Goal: Transaction & Acquisition: Book appointment/travel/reservation

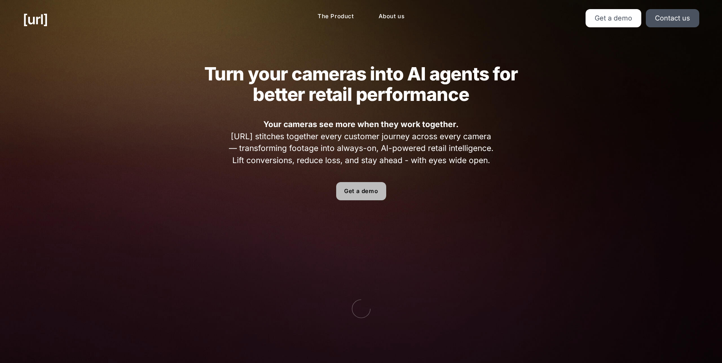
click at [184, 97] on link "Get a demo" at bounding box center [361, 191] width 50 height 18
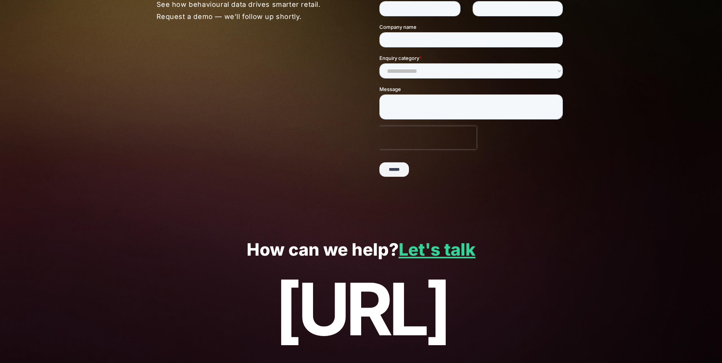
scroll to position [33, 0]
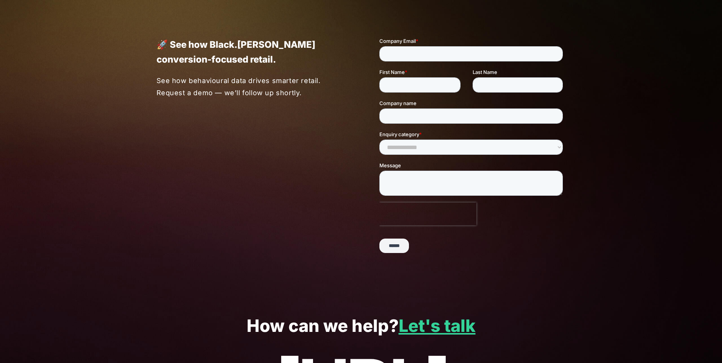
click at [184, 97] on input "******" at bounding box center [394, 245] width 30 height 14
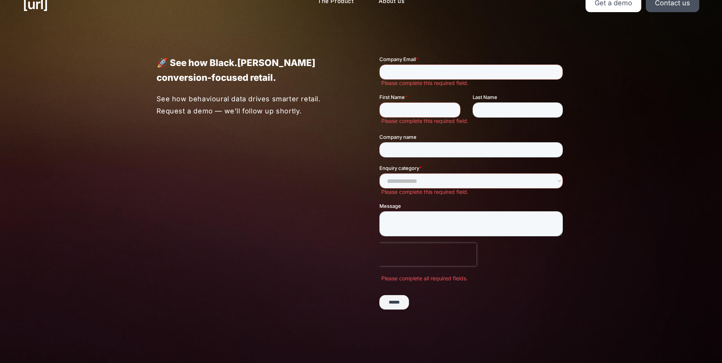
scroll to position [0, 0]
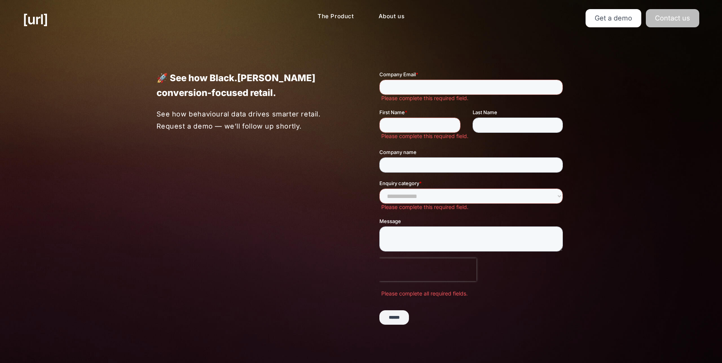
click at [184, 14] on link "Contact us" at bounding box center [672, 18] width 53 height 18
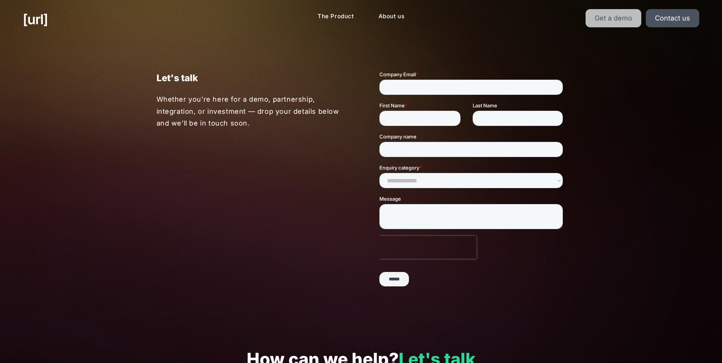
click at [184, 21] on link "Get a demo" at bounding box center [614, 18] width 56 height 18
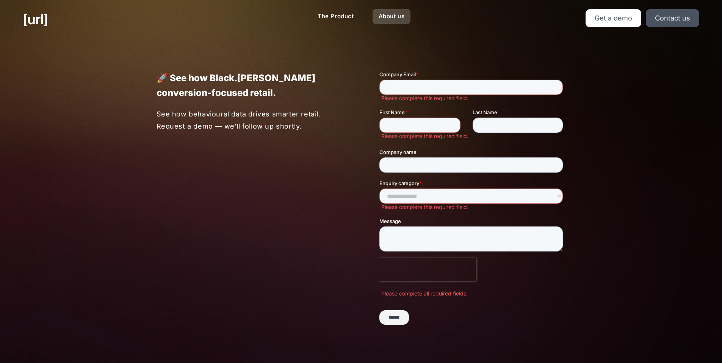
click at [184, 18] on link "About us" at bounding box center [392, 16] width 38 height 15
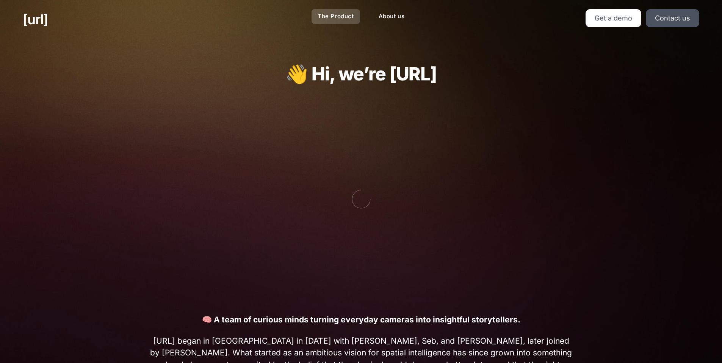
click at [184, 18] on link "The Product" at bounding box center [336, 16] width 49 height 15
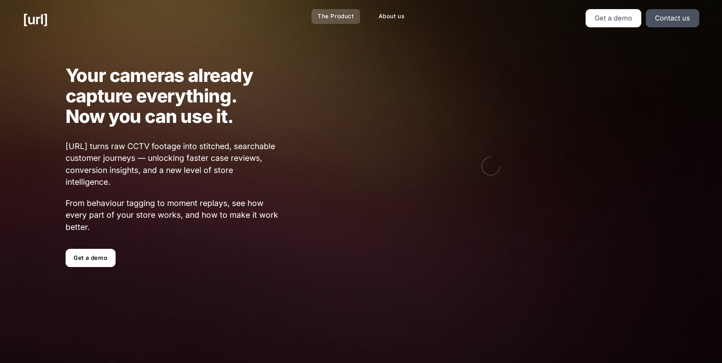
click at [184, 18] on link "The Product" at bounding box center [336, 16] width 49 height 15
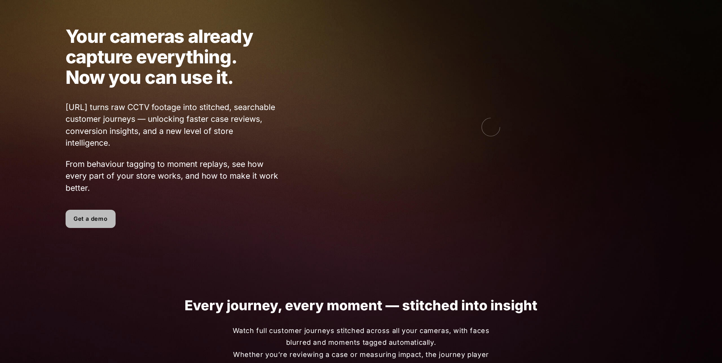
scroll to position [38, 0]
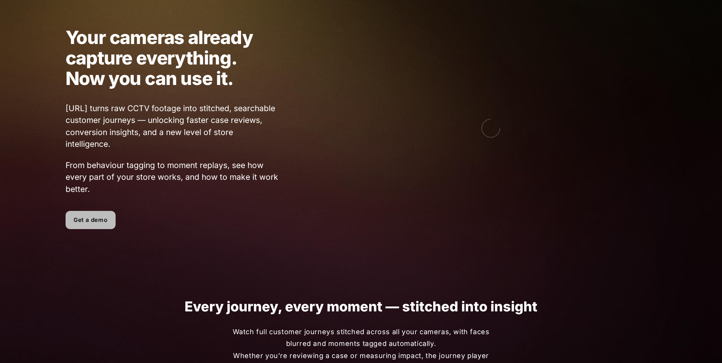
click at [94, 97] on link "Get a demo" at bounding box center [91, 220] width 50 height 18
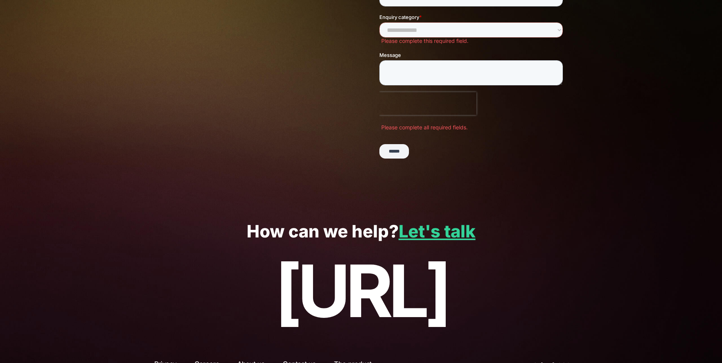
scroll to position [147, 0]
